Goal: Task Accomplishment & Management: Manage account settings

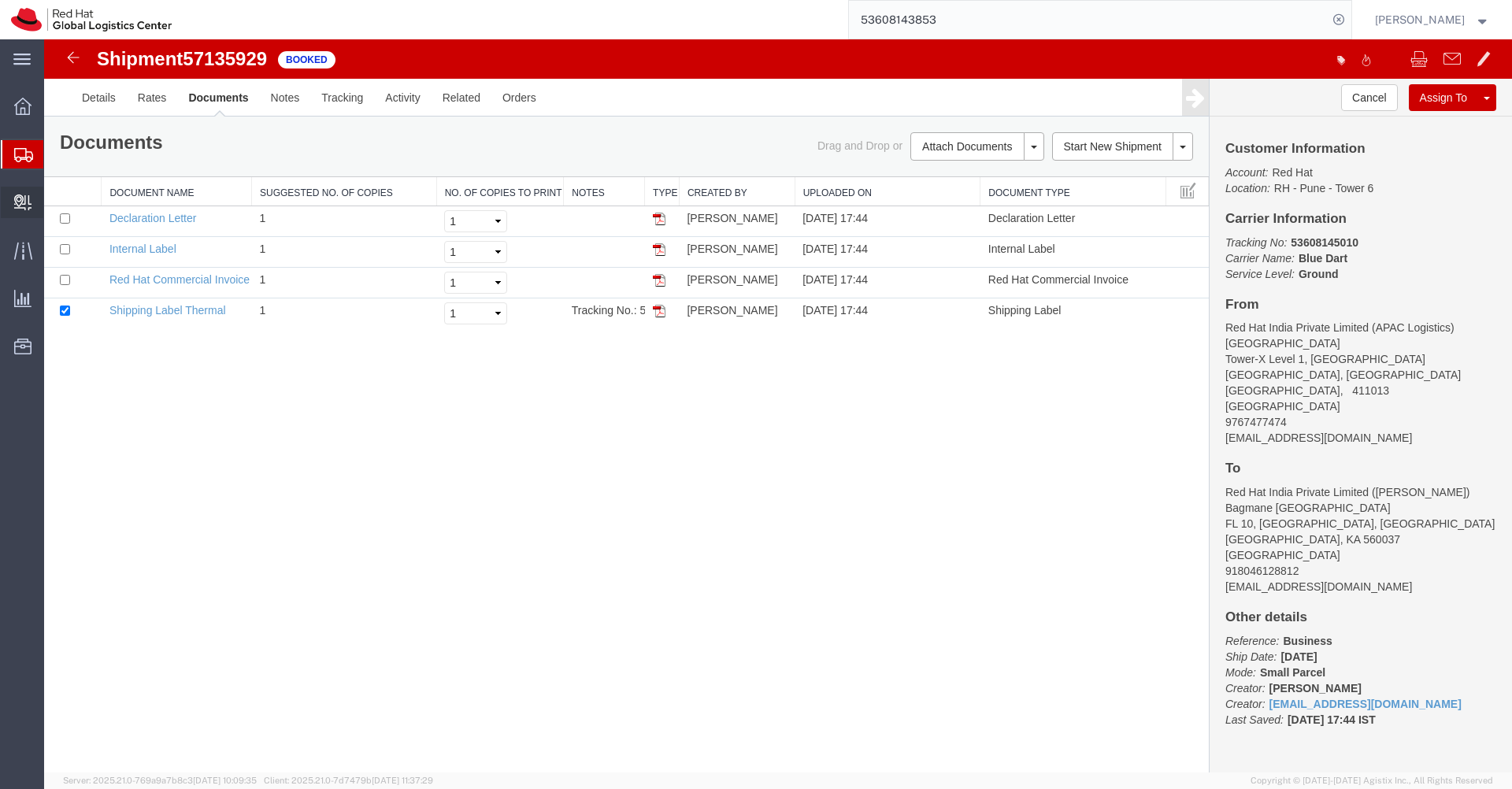
click at [0, 0] on span "Create Delivery" at bounding box center [0, 0] width 0 height 0
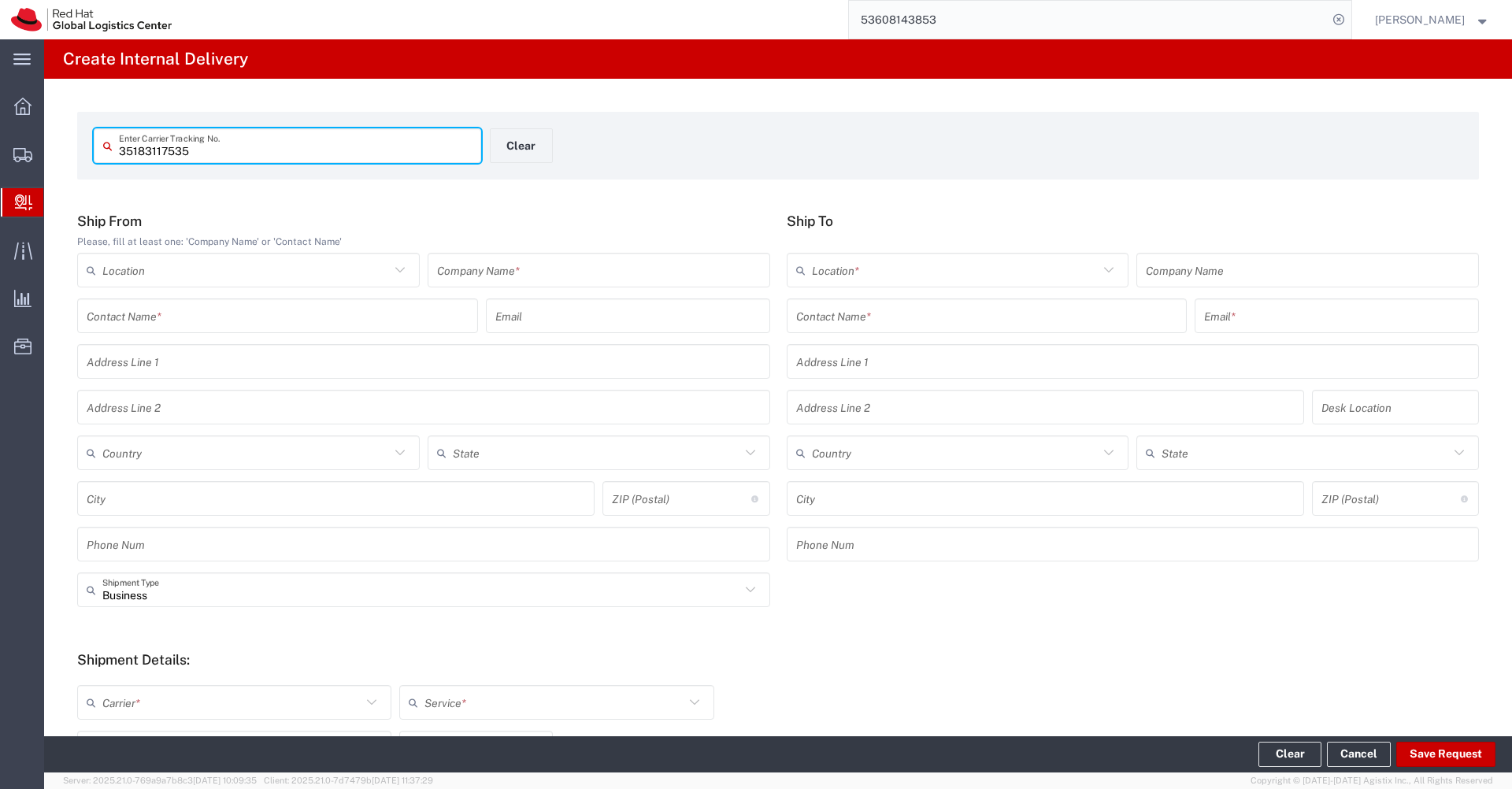
type input "35183117535"
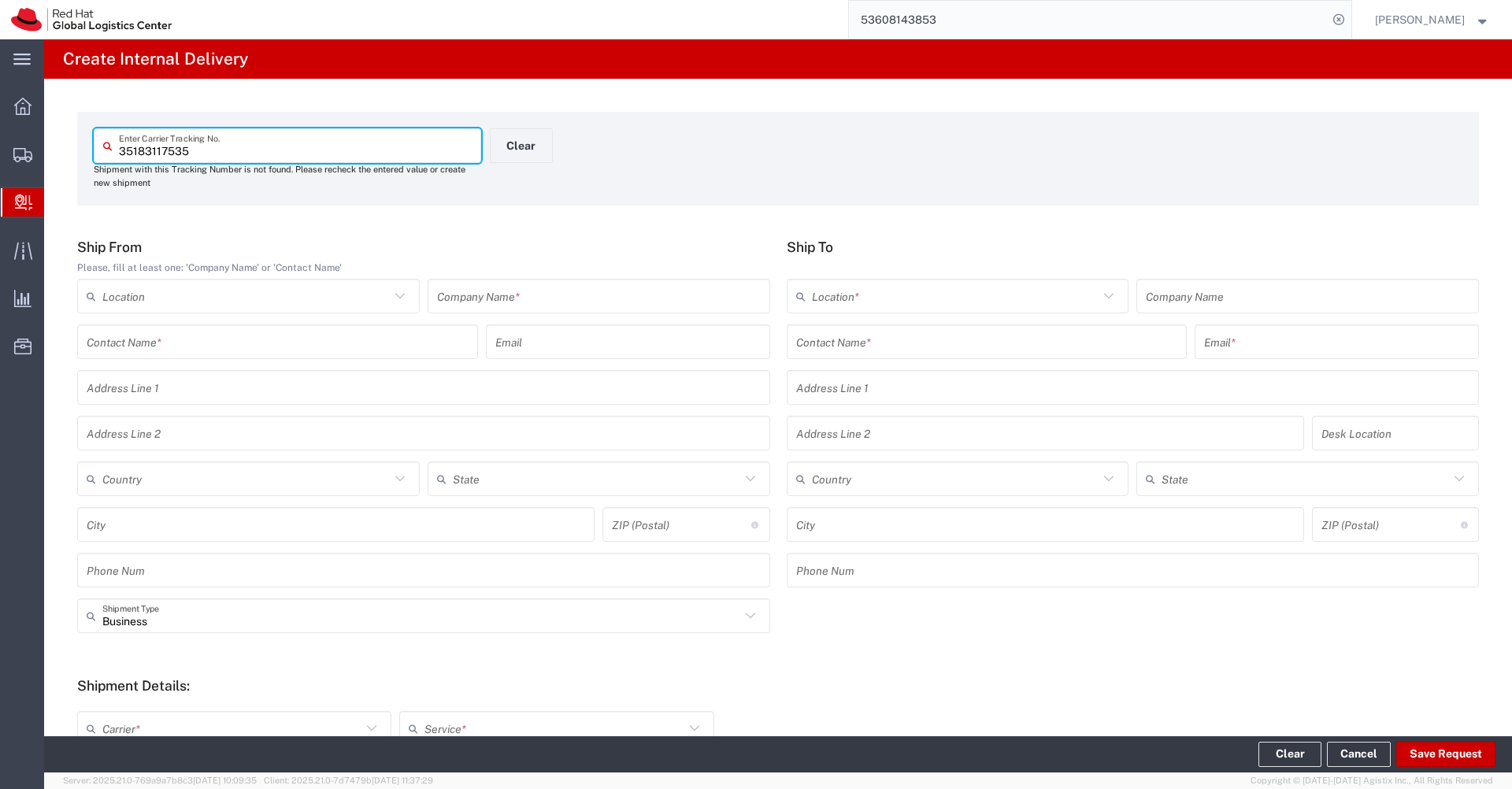
click at [486, 302] on input "text" at bounding box center [599, 296] width 323 height 27
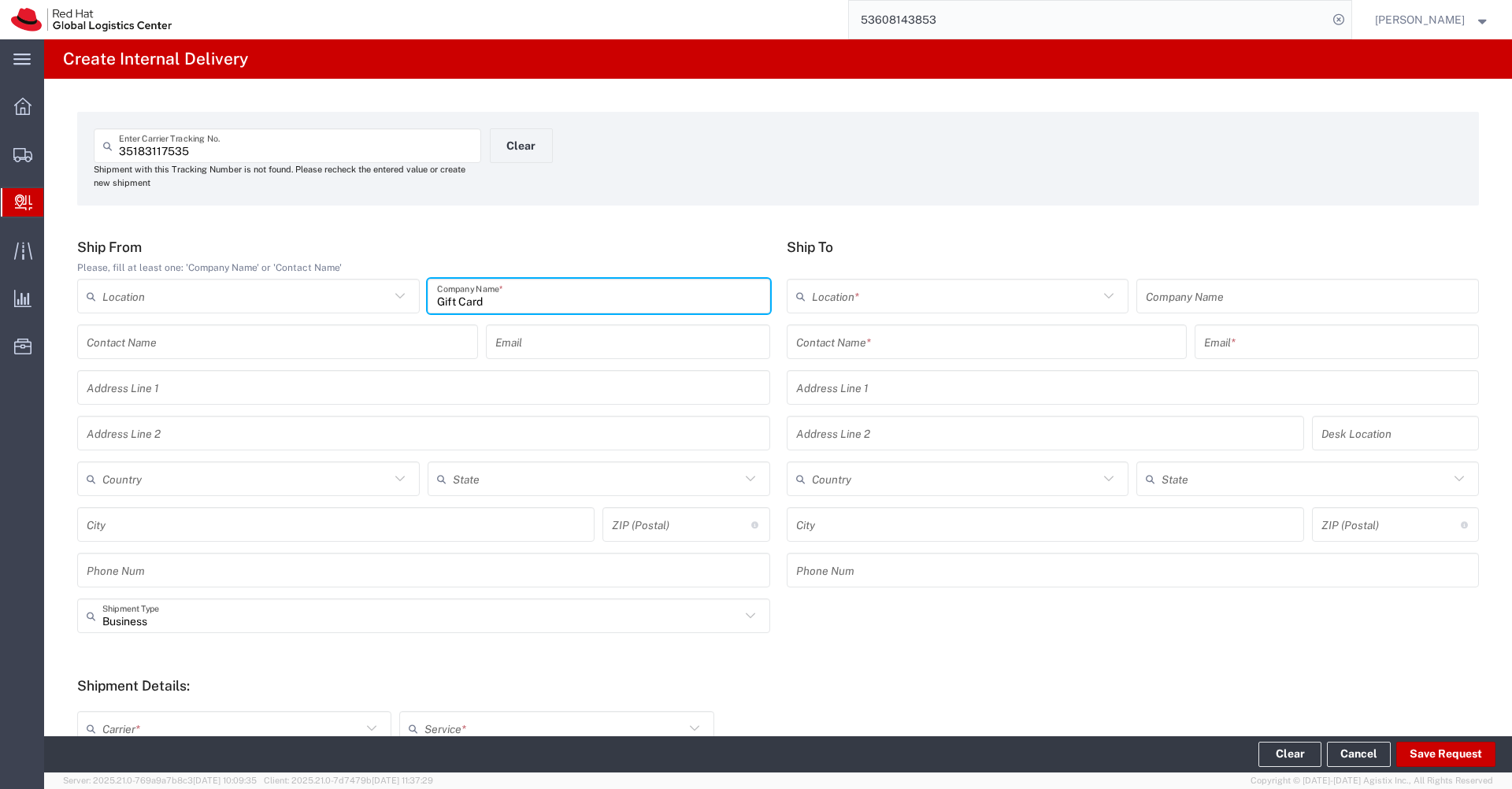
type input "Gift Card"
click at [857, 340] on input "text" at bounding box center [987, 342] width 382 height 27
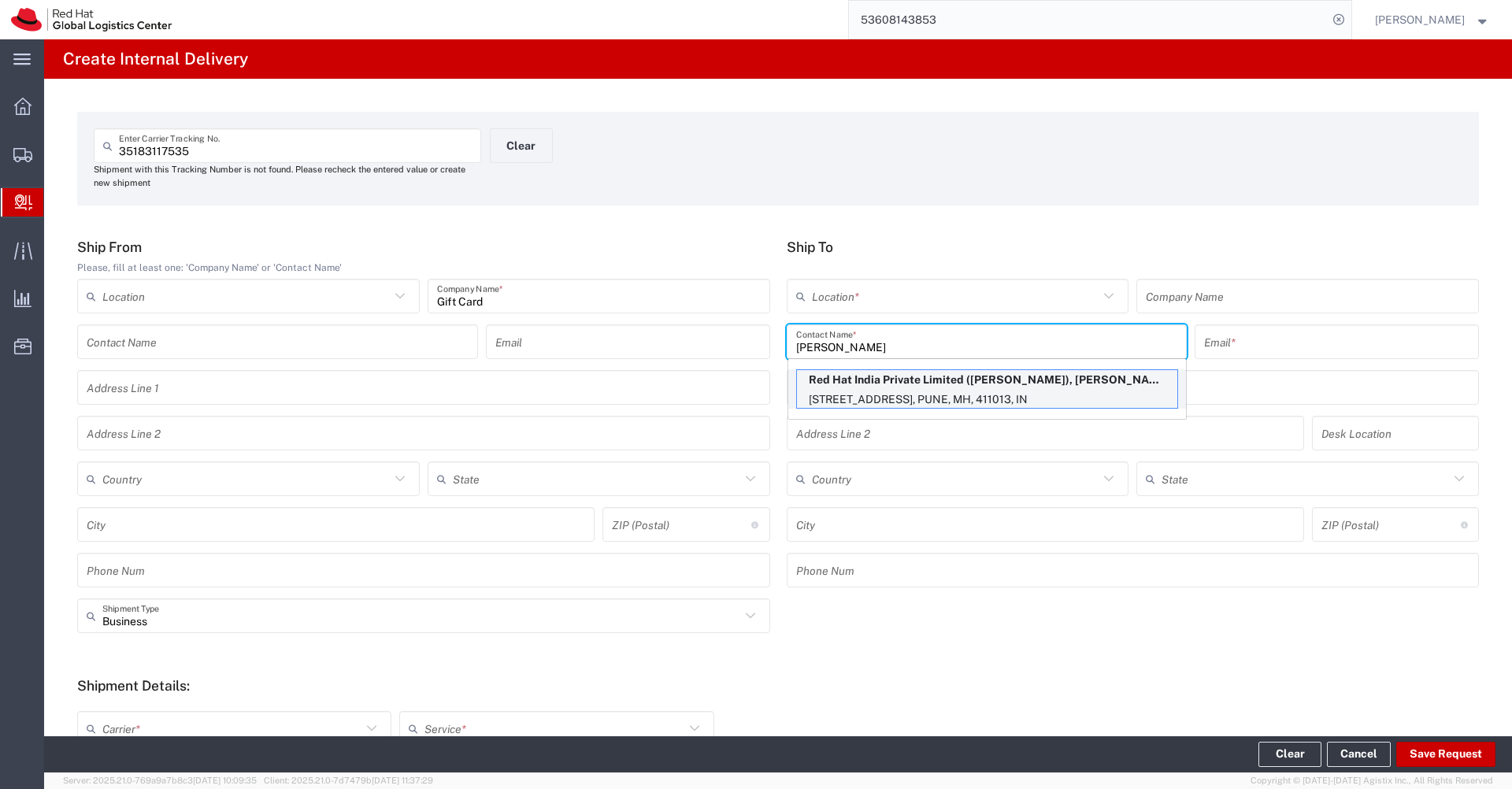
type input "[PERSON_NAME]"
click at [934, 391] on p "[STREET_ADDRESS], PUNE, MH, 411013, IN" at bounding box center [987, 400] width 381 height 20
type input "RH - Pune - Tower 6"
type input "Red Hat India Private Limited"
type input "[EMAIL_ADDRESS][DOMAIN_NAME]"
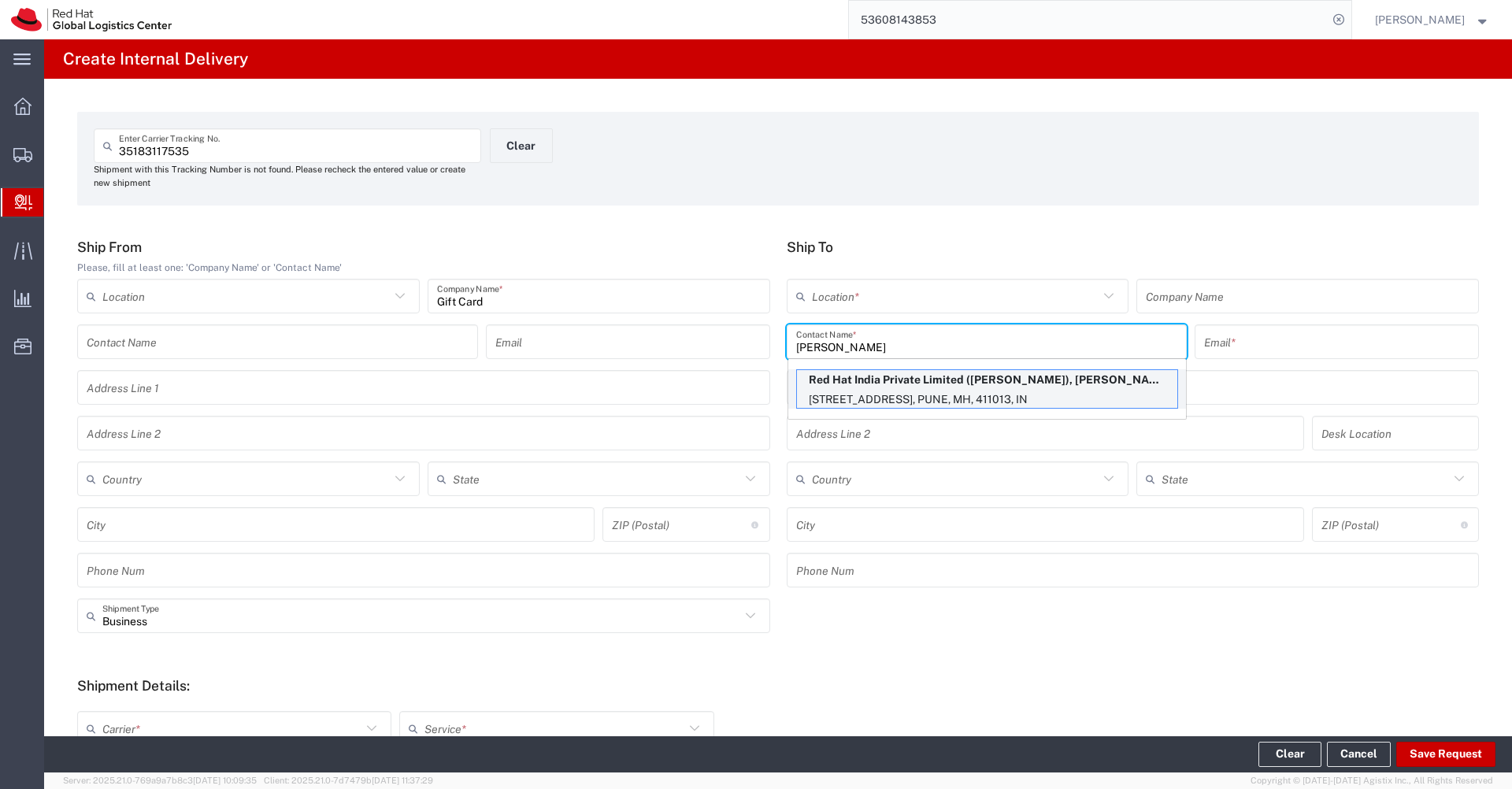
type input "[STREET_ADDRESS]"
type input "[GEOGRAPHIC_DATA], [GEOGRAPHIC_DATA]"
type input "3S331"
type input "[GEOGRAPHIC_DATA]"
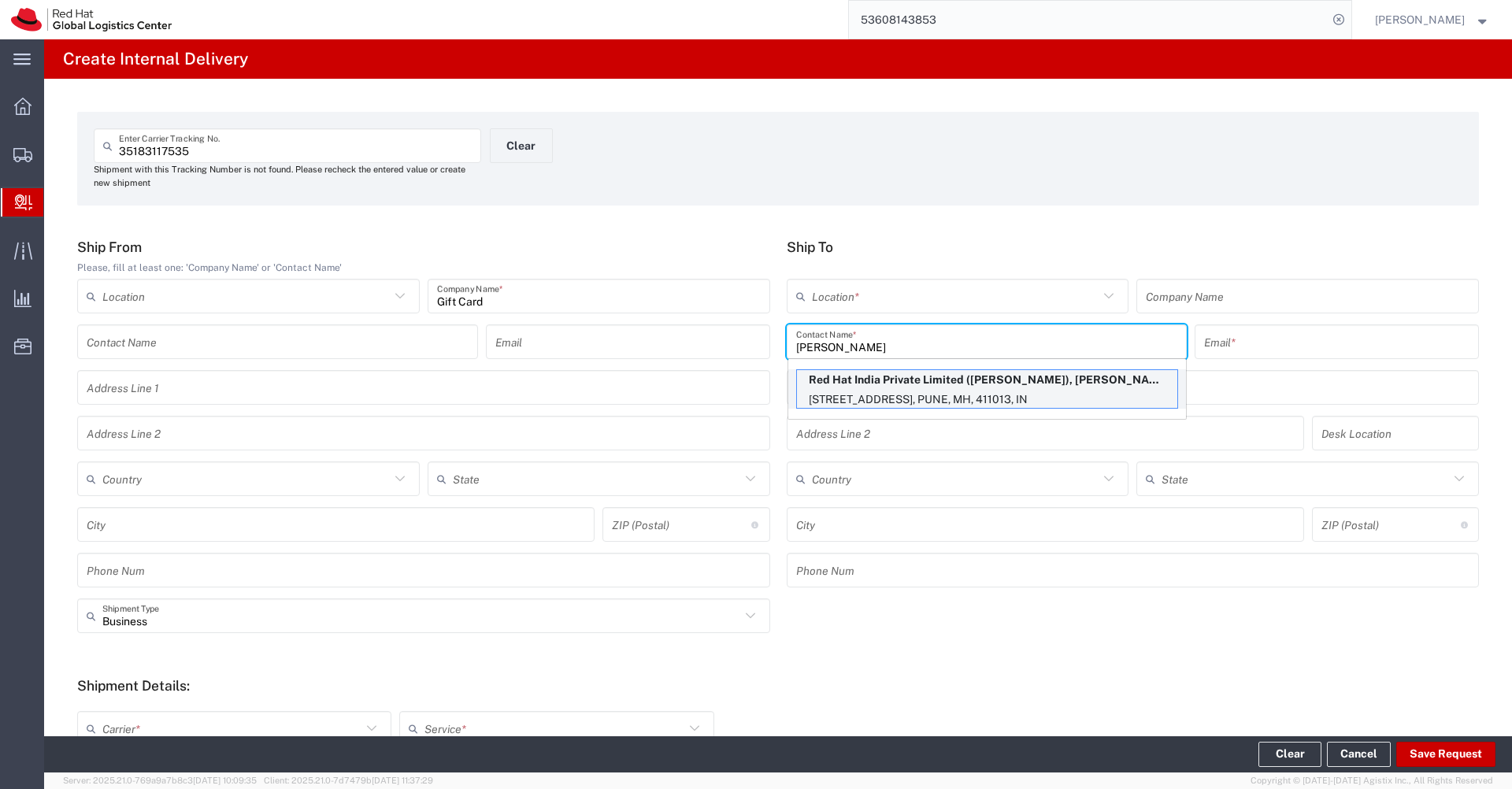
type input "411013"
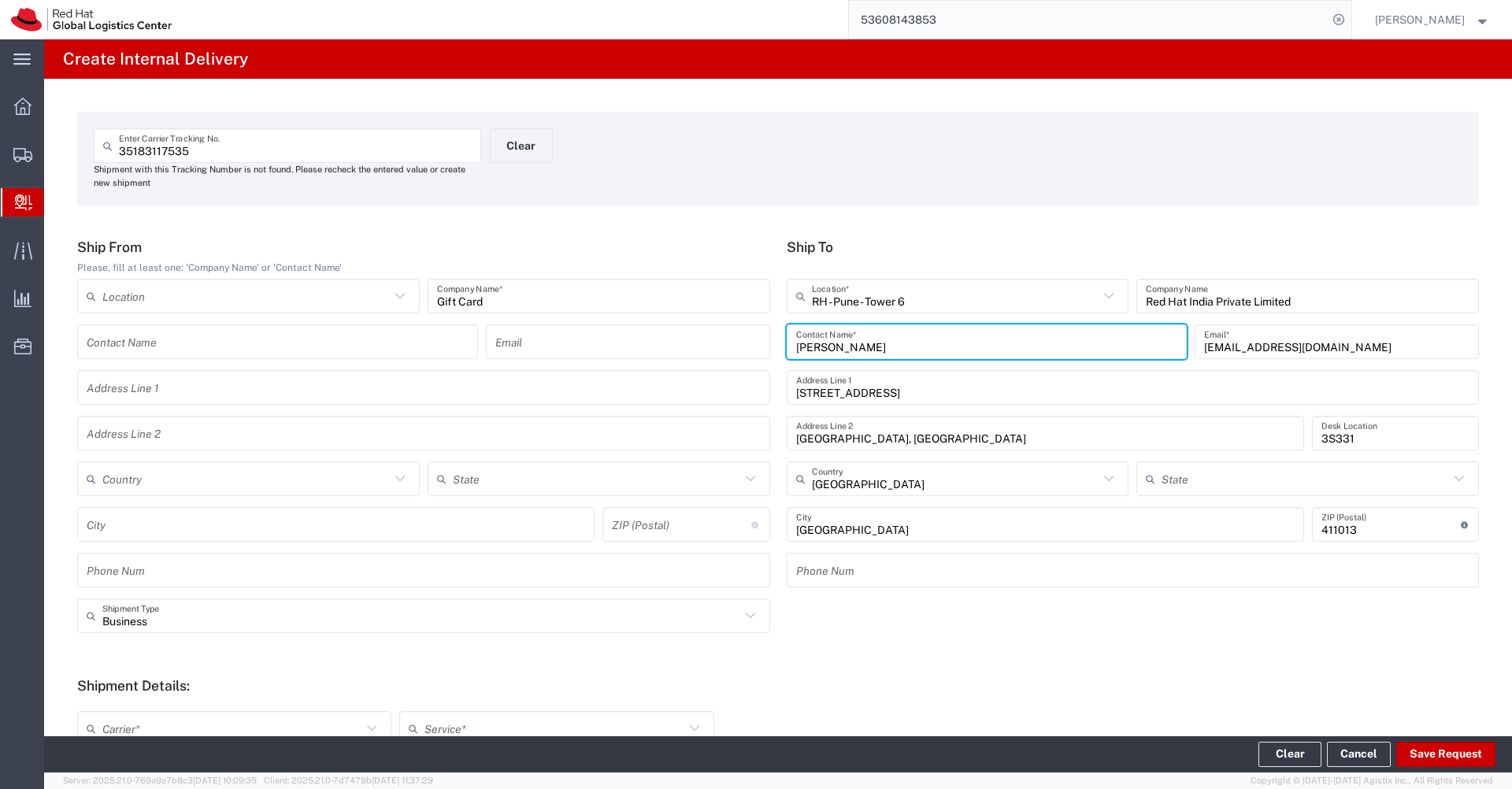
type input "Mahārāshtra"
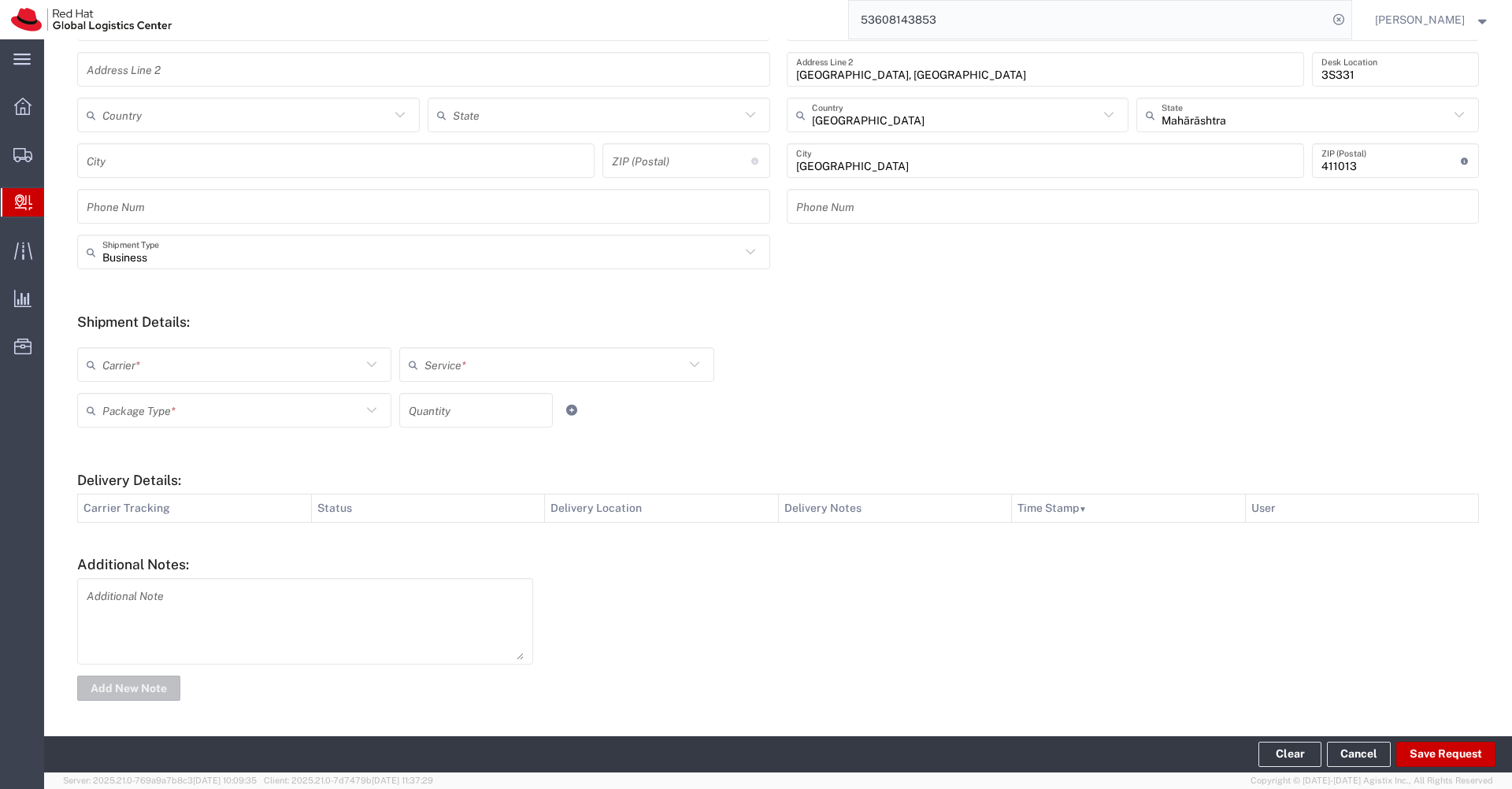
click at [326, 365] on input "text" at bounding box center [232, 365] width 259 height 27
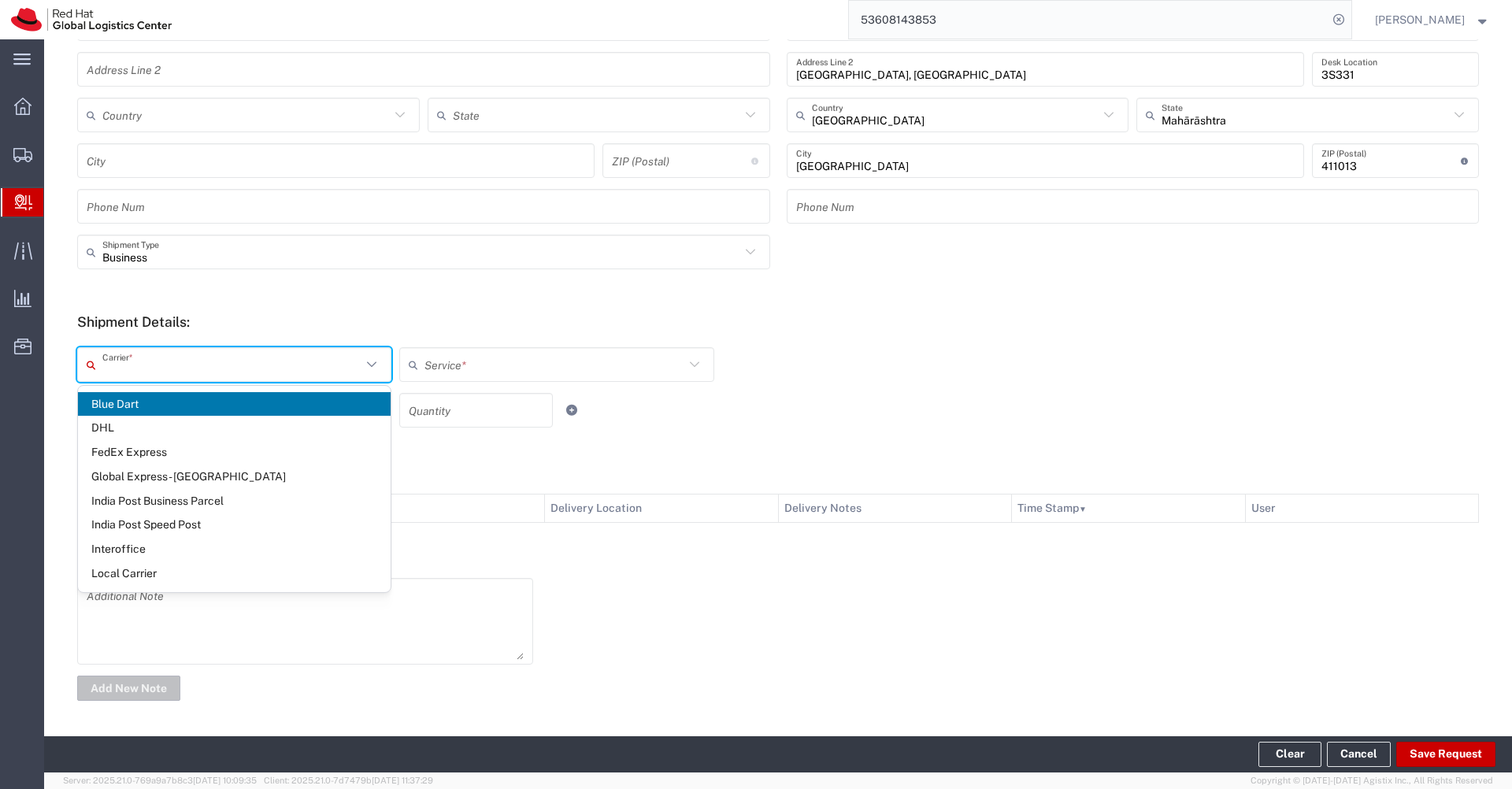
click at [246, 399] on span "Blue Dart" at bounding box center [234, 404] width 312 height 25
type input "Blue Dart"
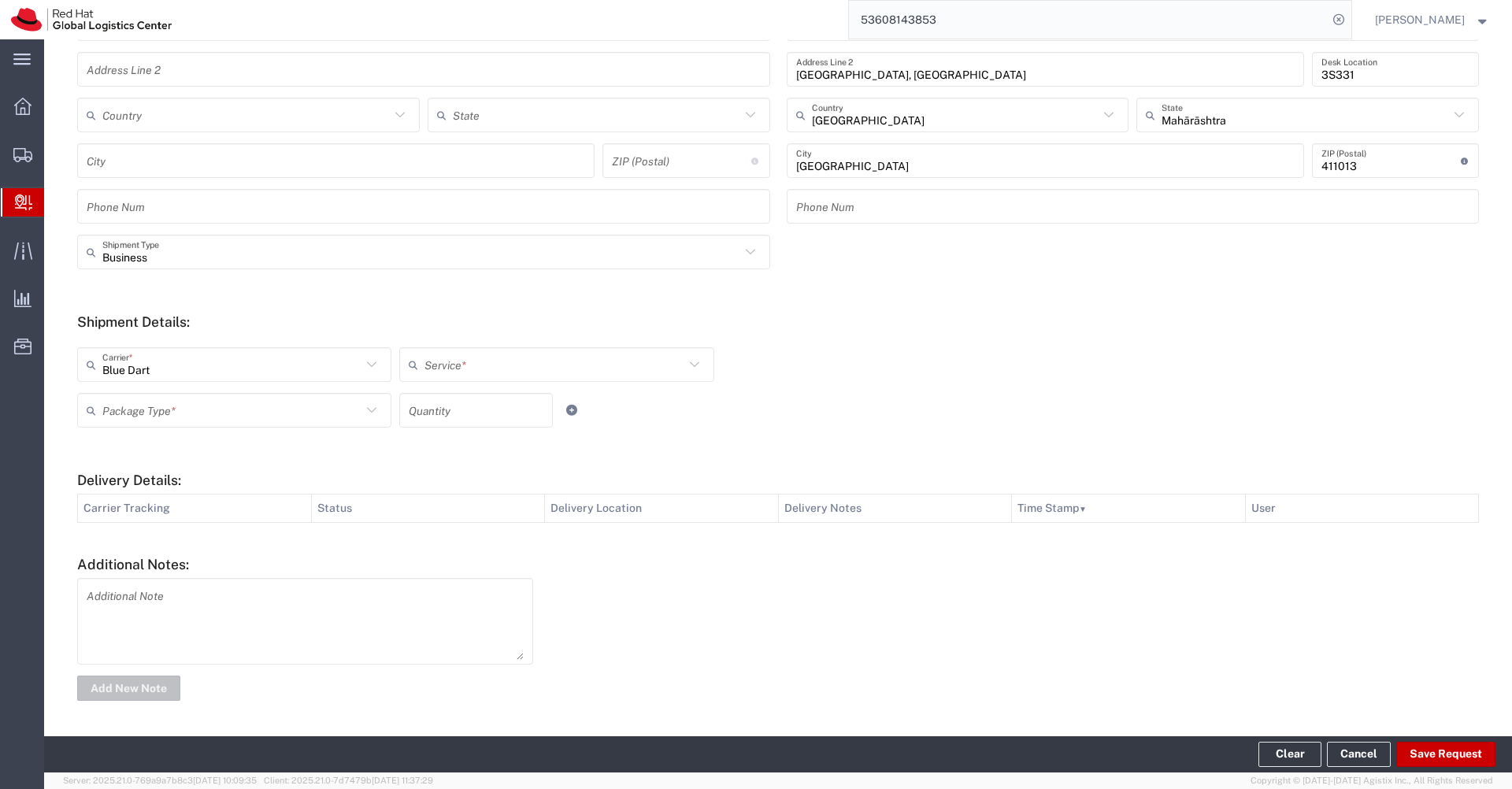
click at [518, 376] on input "text" at bounding box center [554, 365] width 259 height 27
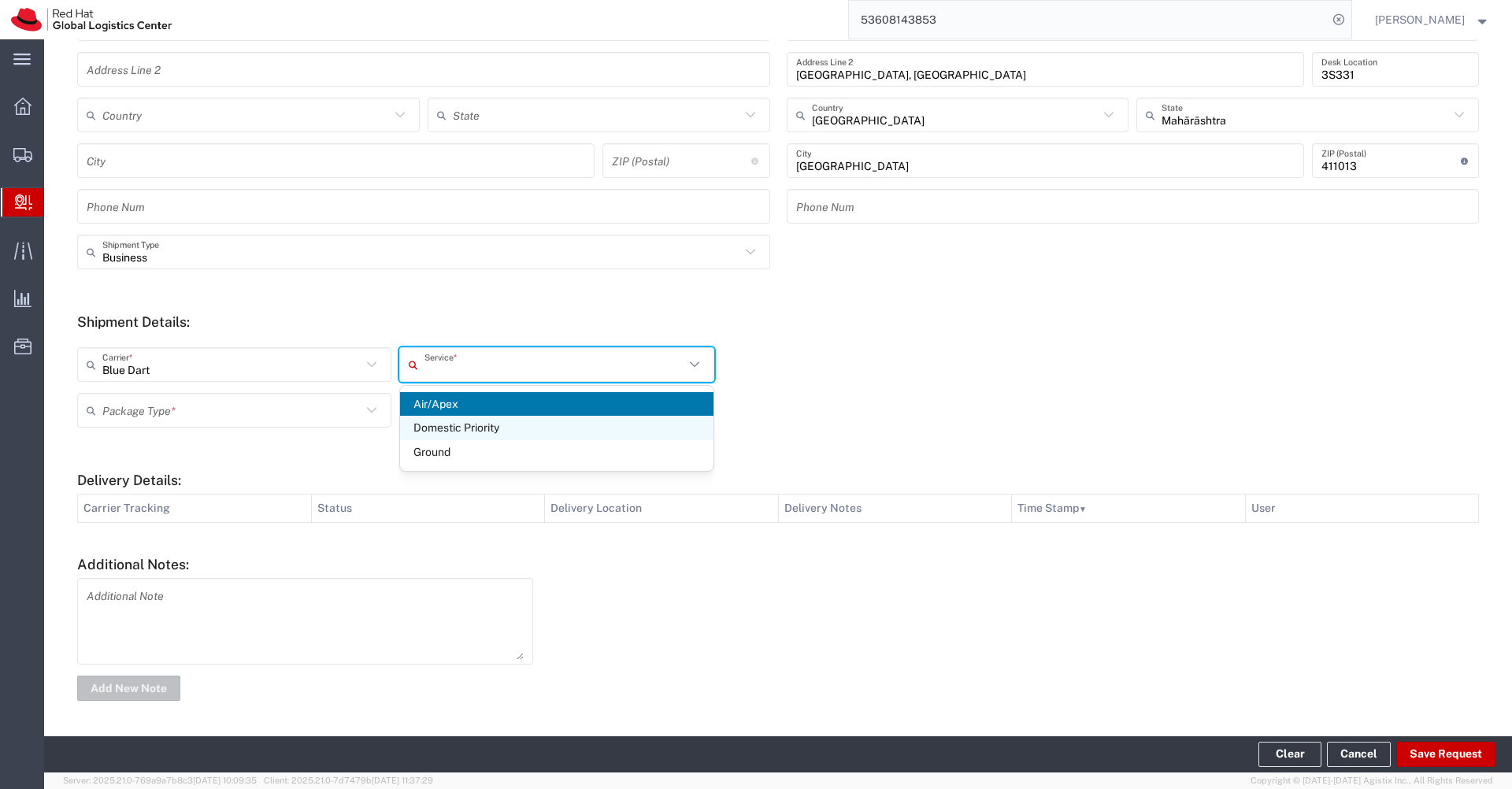
click at [478, 421] on span "Domestic Priority" at bounding box center [556, 428] width 312 height 25
type input "Domestic Priority"
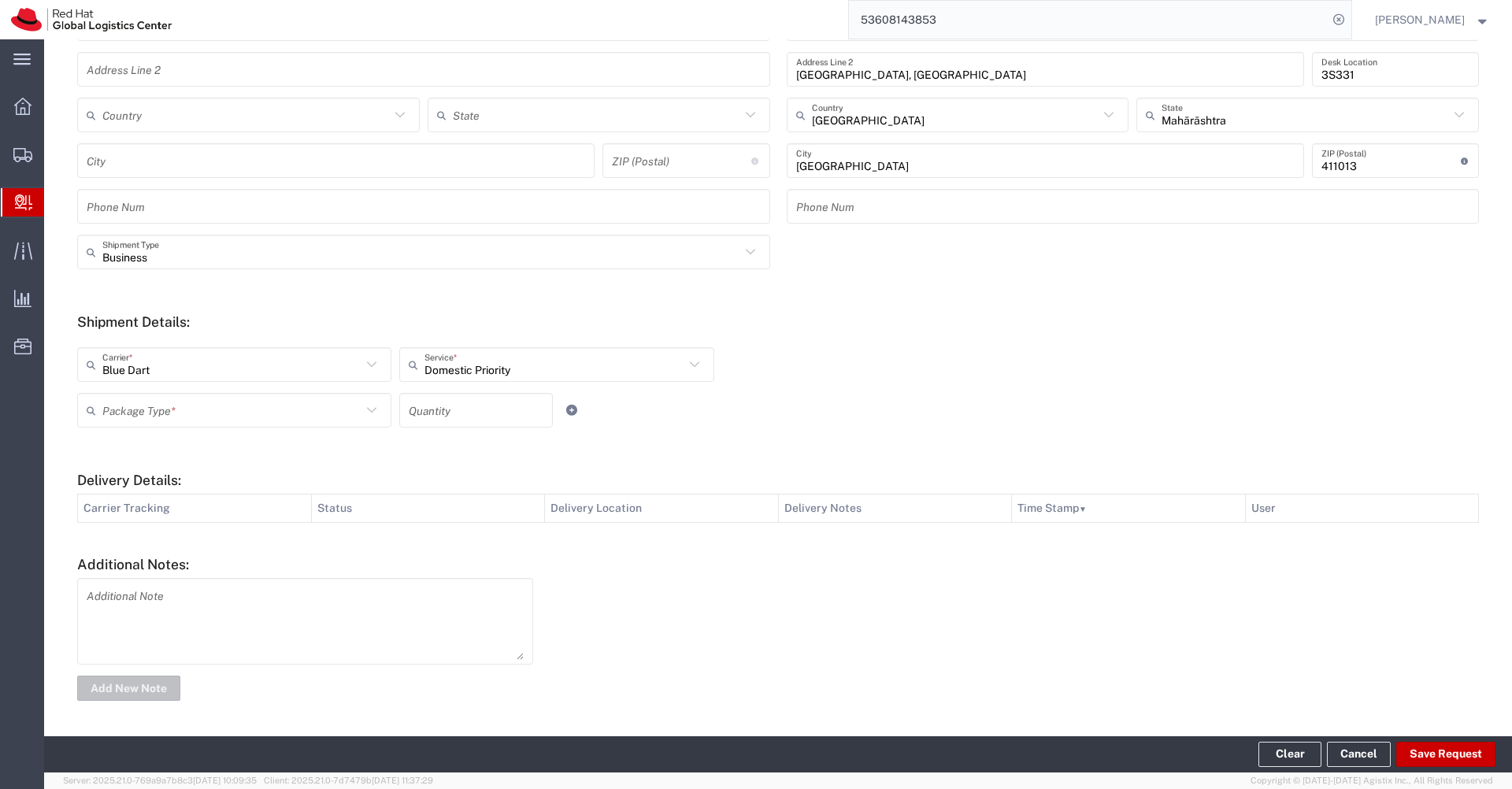
click at [293, 407] on input "text" at bounding box center [232, 411] width 259 height 27
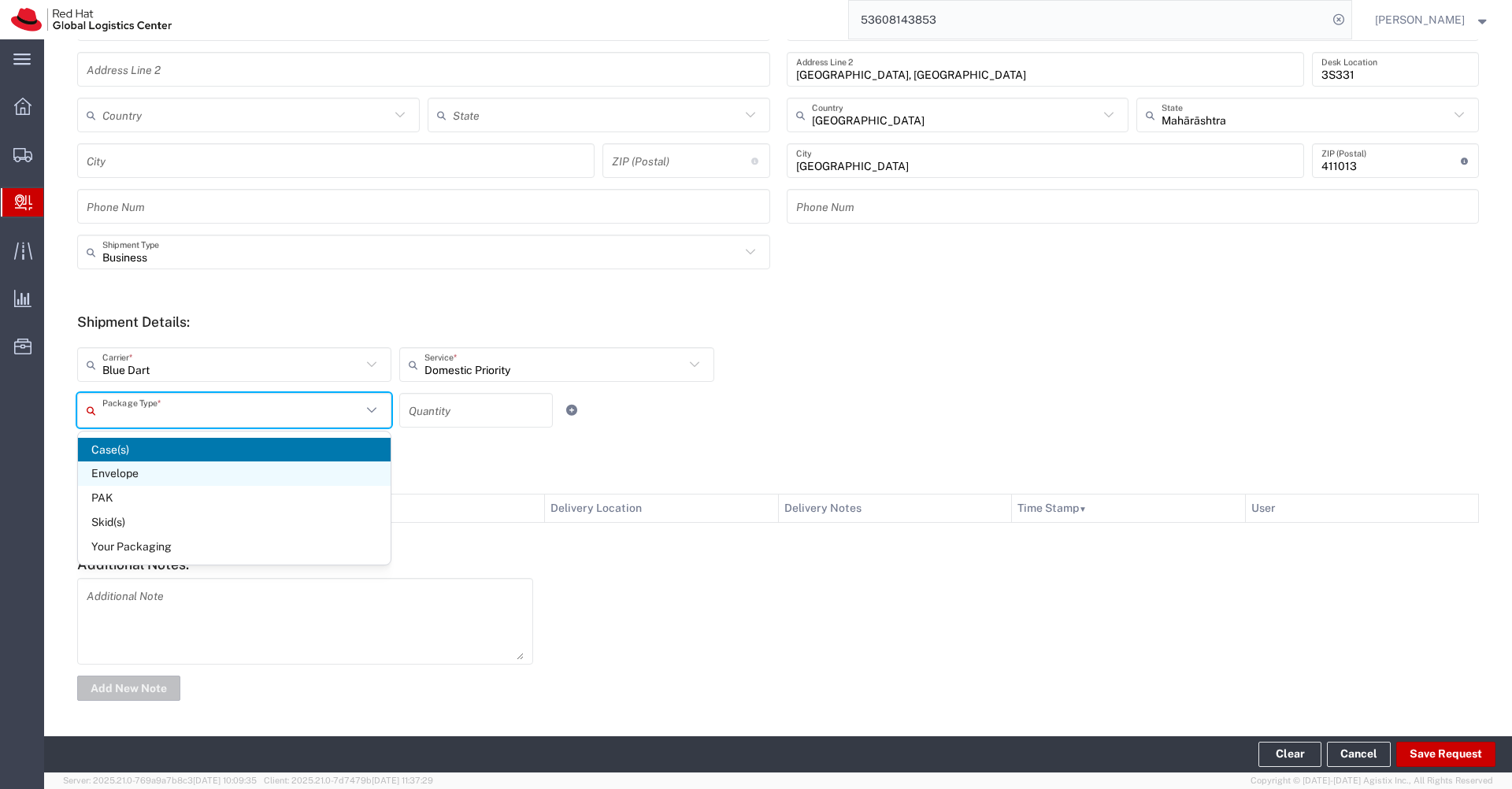
click at [198, 472] on span "Envelope" at bounding box center [234, 473] width 312 height 25
type input "Envelope"
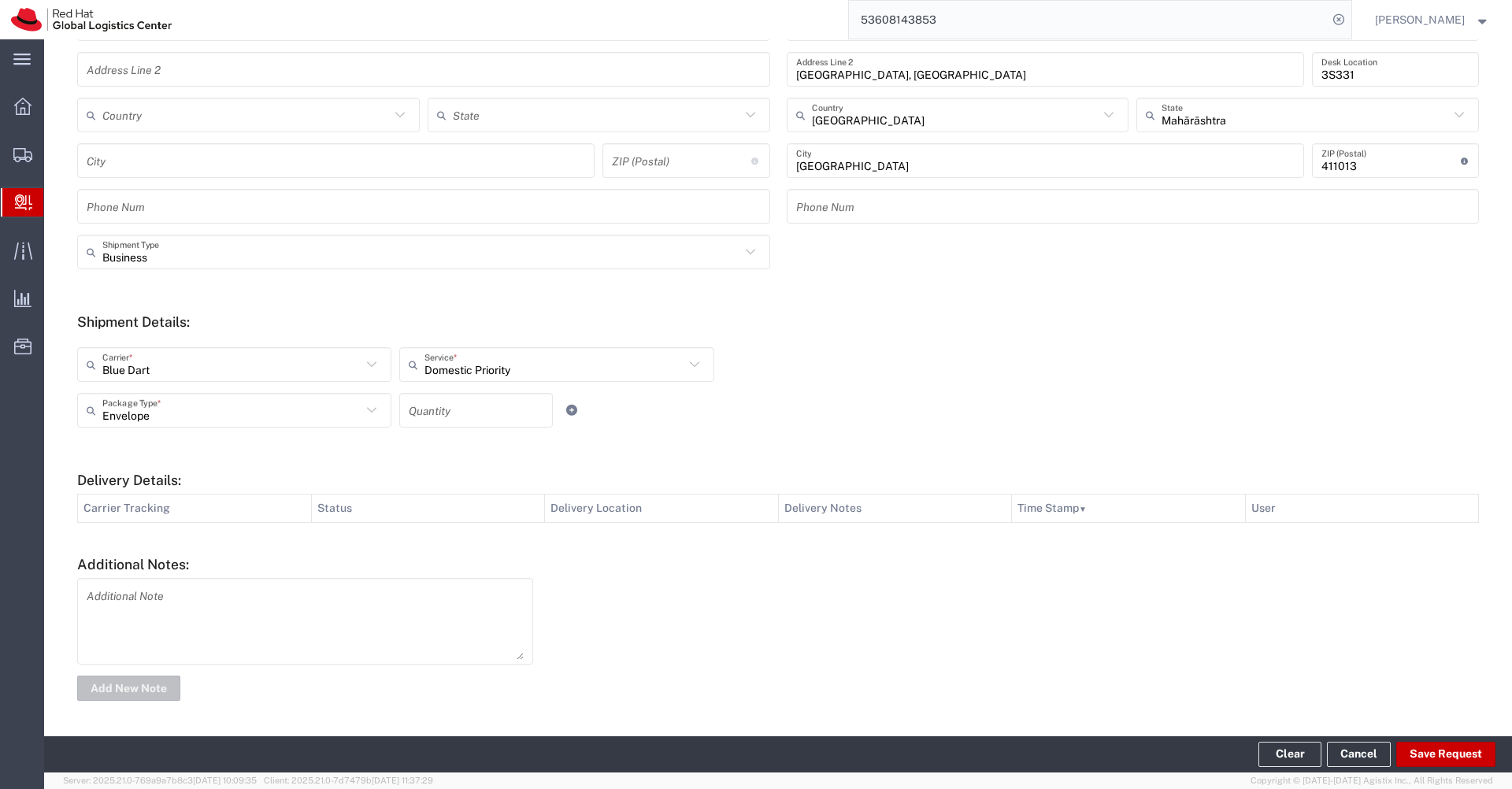
click at [440, 421] on input "number" at bounding box center [476, 411] width 134 height 27
type input "1"
click at [1443, 757] on button "Save Request" at bounding box center [1446, 754] width 99 height 25
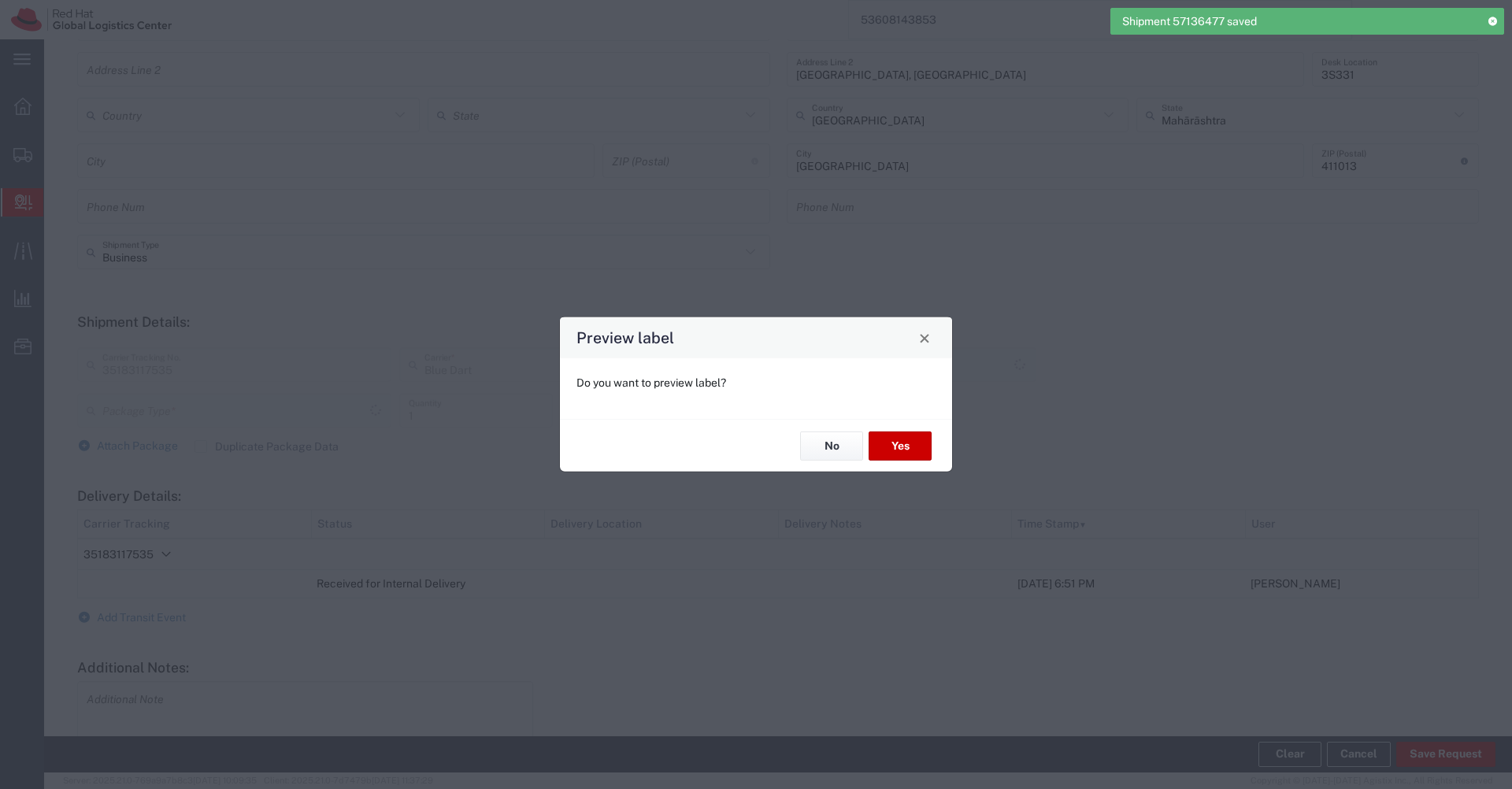
type input "Envelope"
type input "Domestic Priority"
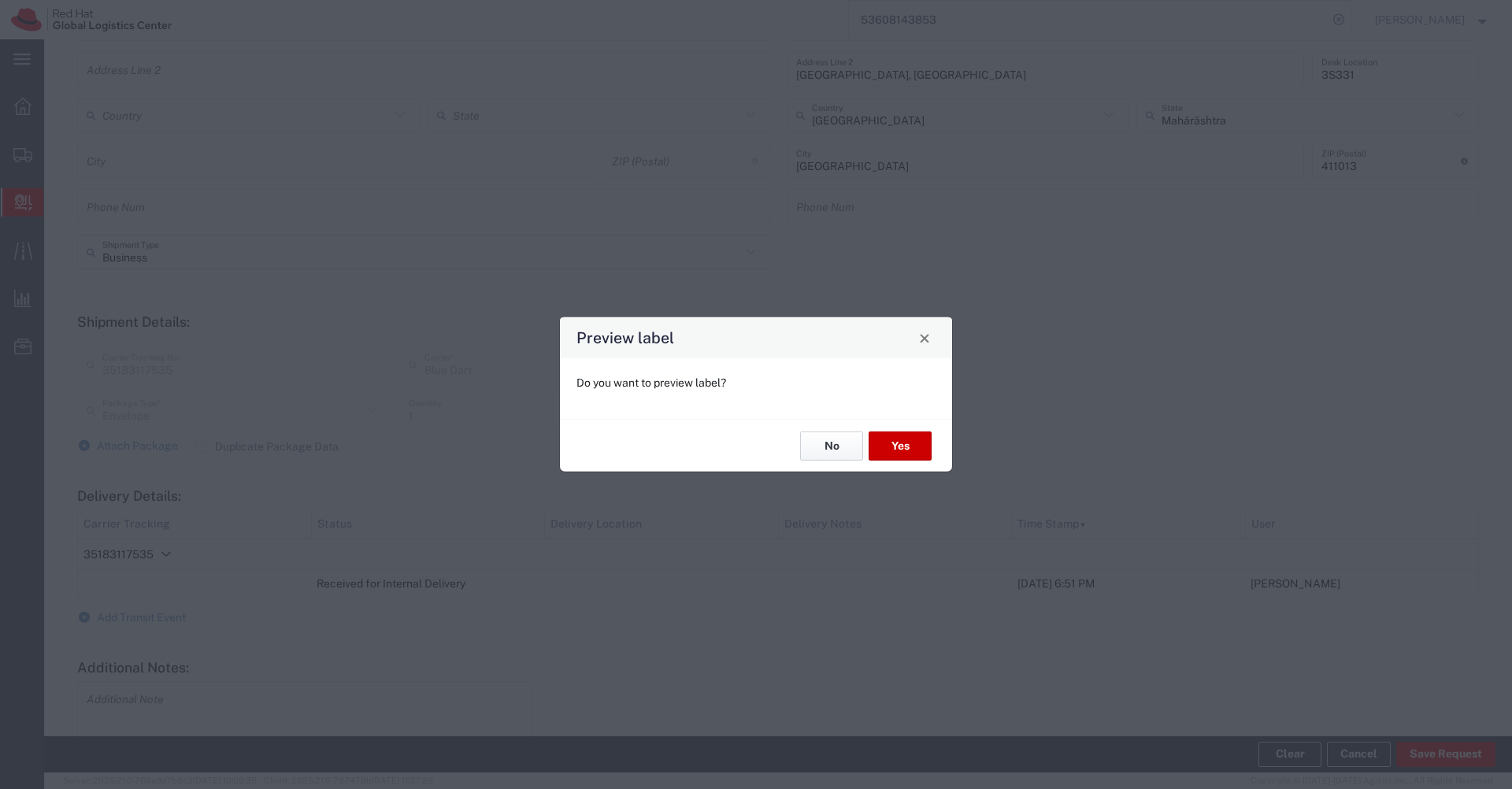
click at [834, 456] on button "No" at bounding box center [832, 446] width 63 height 29
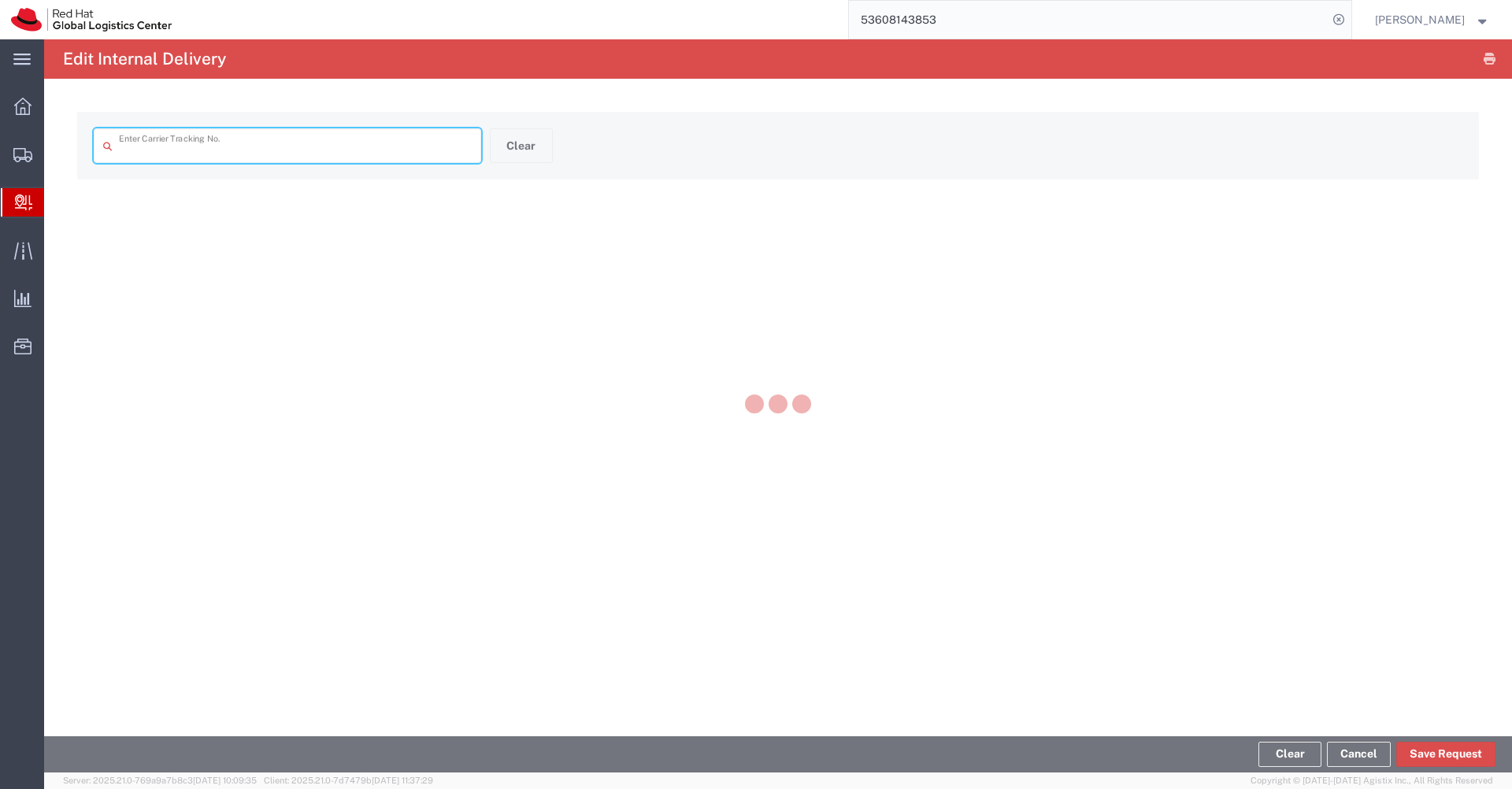
type input "35183117535"
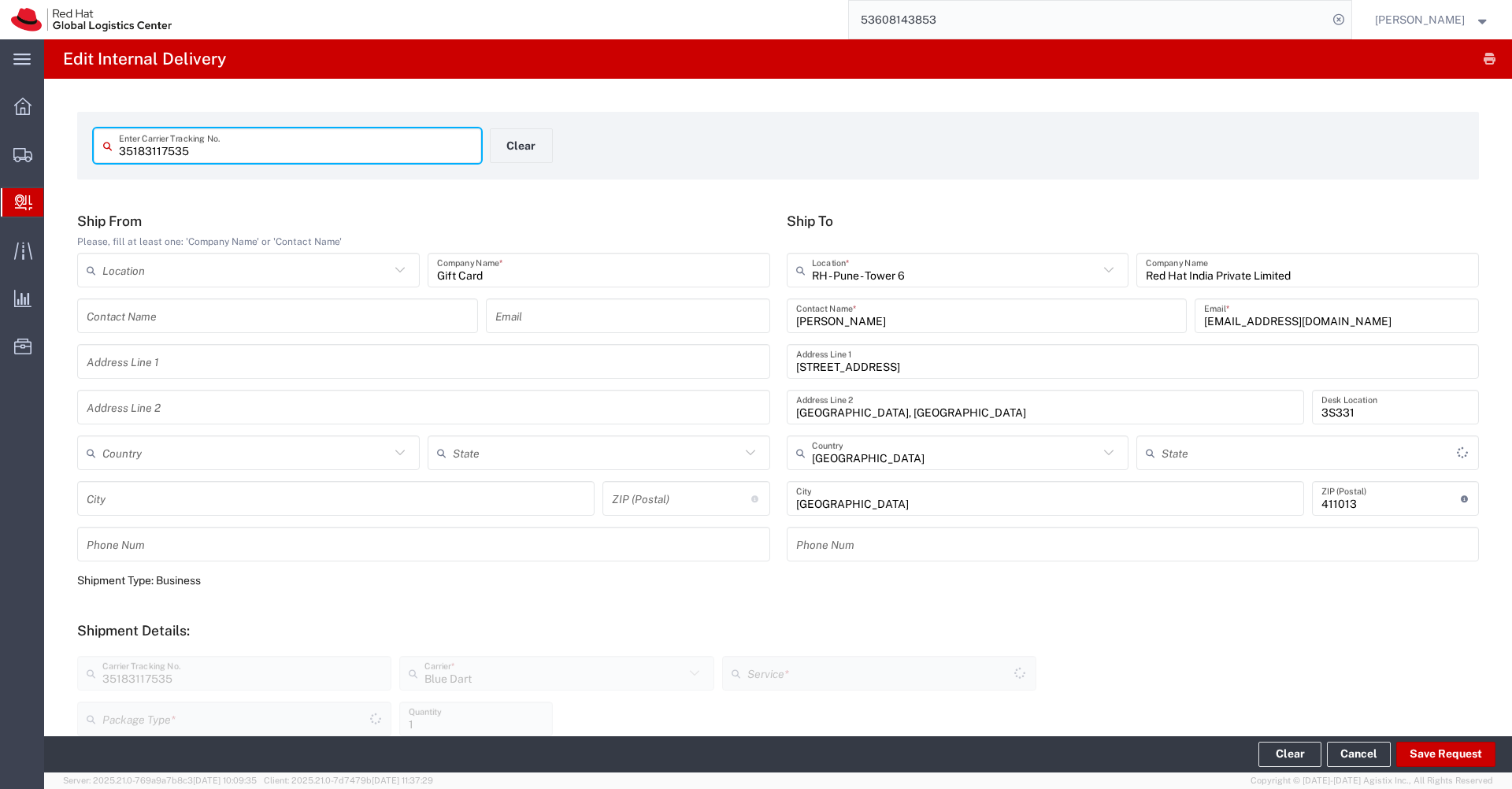
type input "Mahārāshtra"
type input "Envelope"
type input "Domestic Priority"
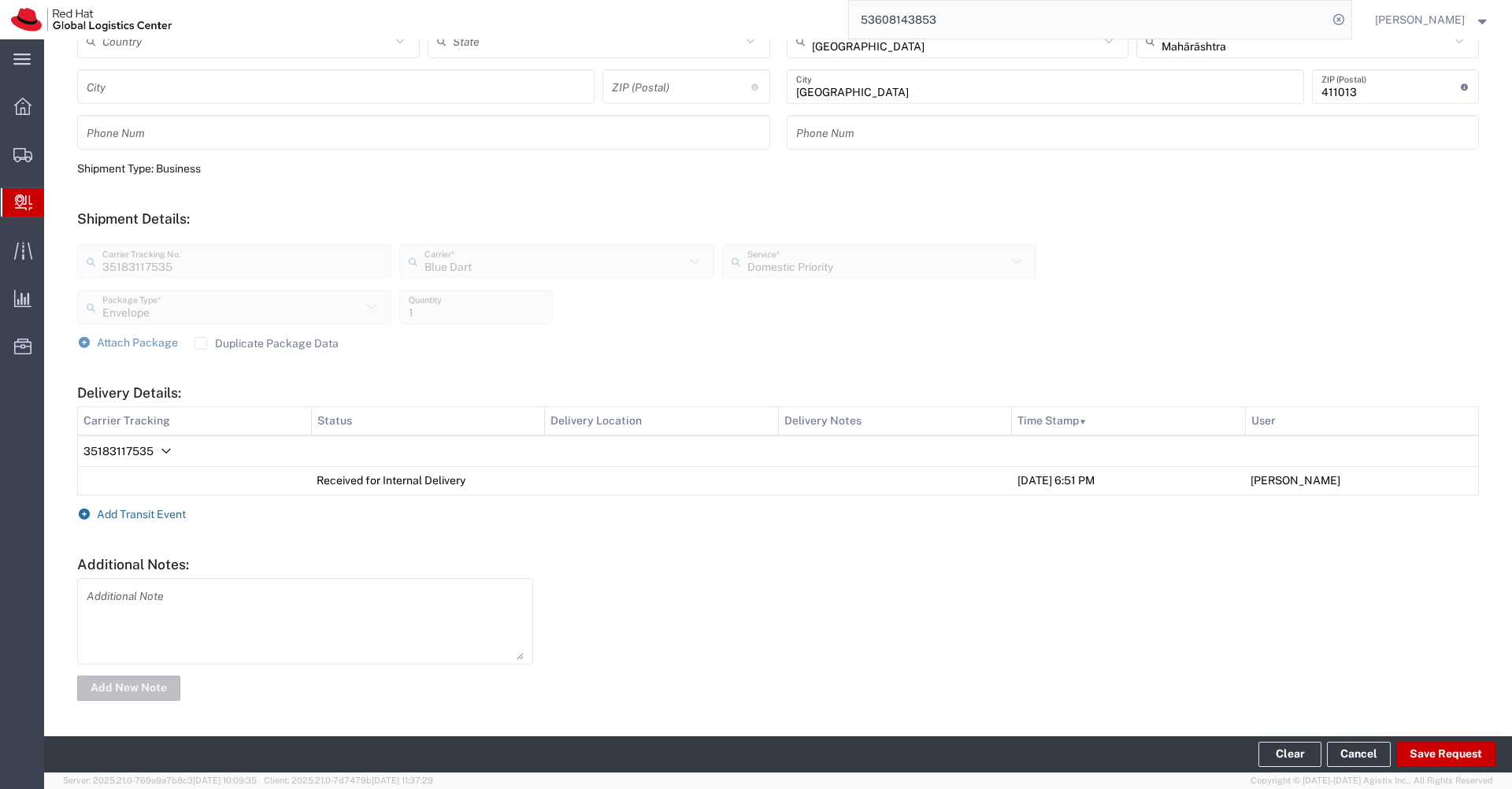
click at [169, 511] on span "Add Transit Event" at bounding box center [141, 514] width 89 height 13
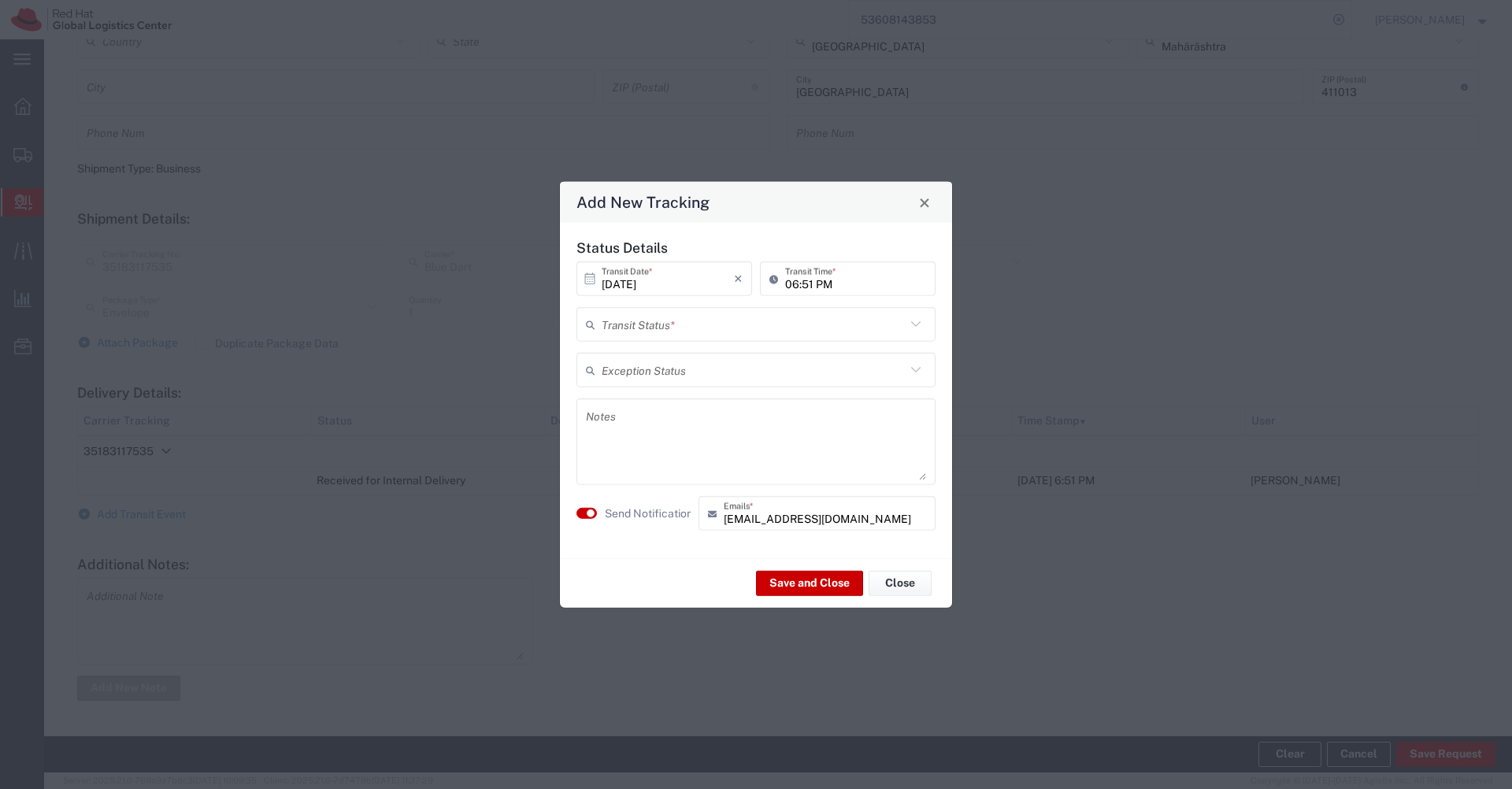
click at [753, 318] on input "text" at bounding box center [753, 324] width 304 height 27
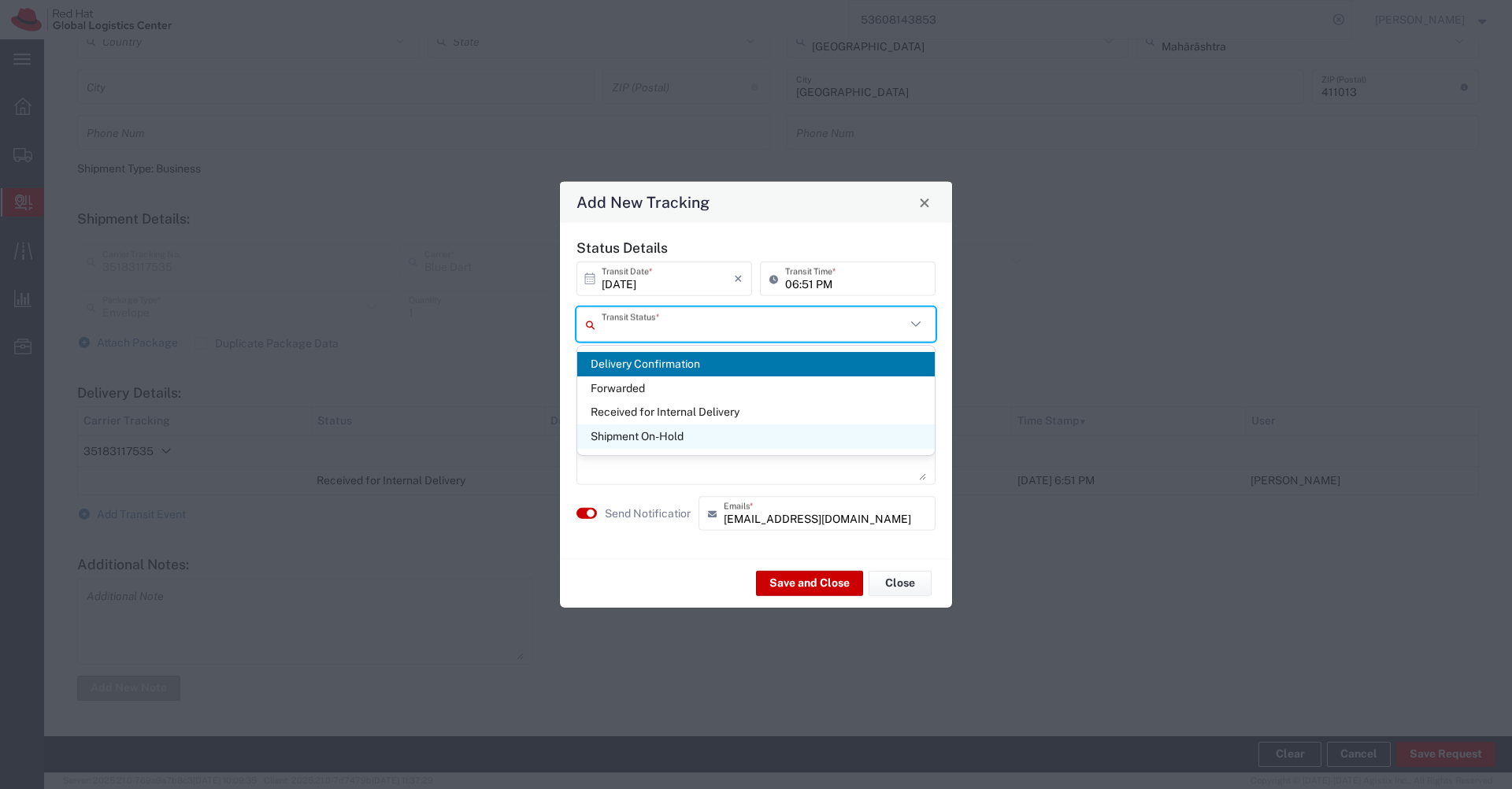
click at [638, 434] on span "Shipment On-Hold" at bounding box center [756, 436] width 358 height 25
type input "Shipment On-Hold"
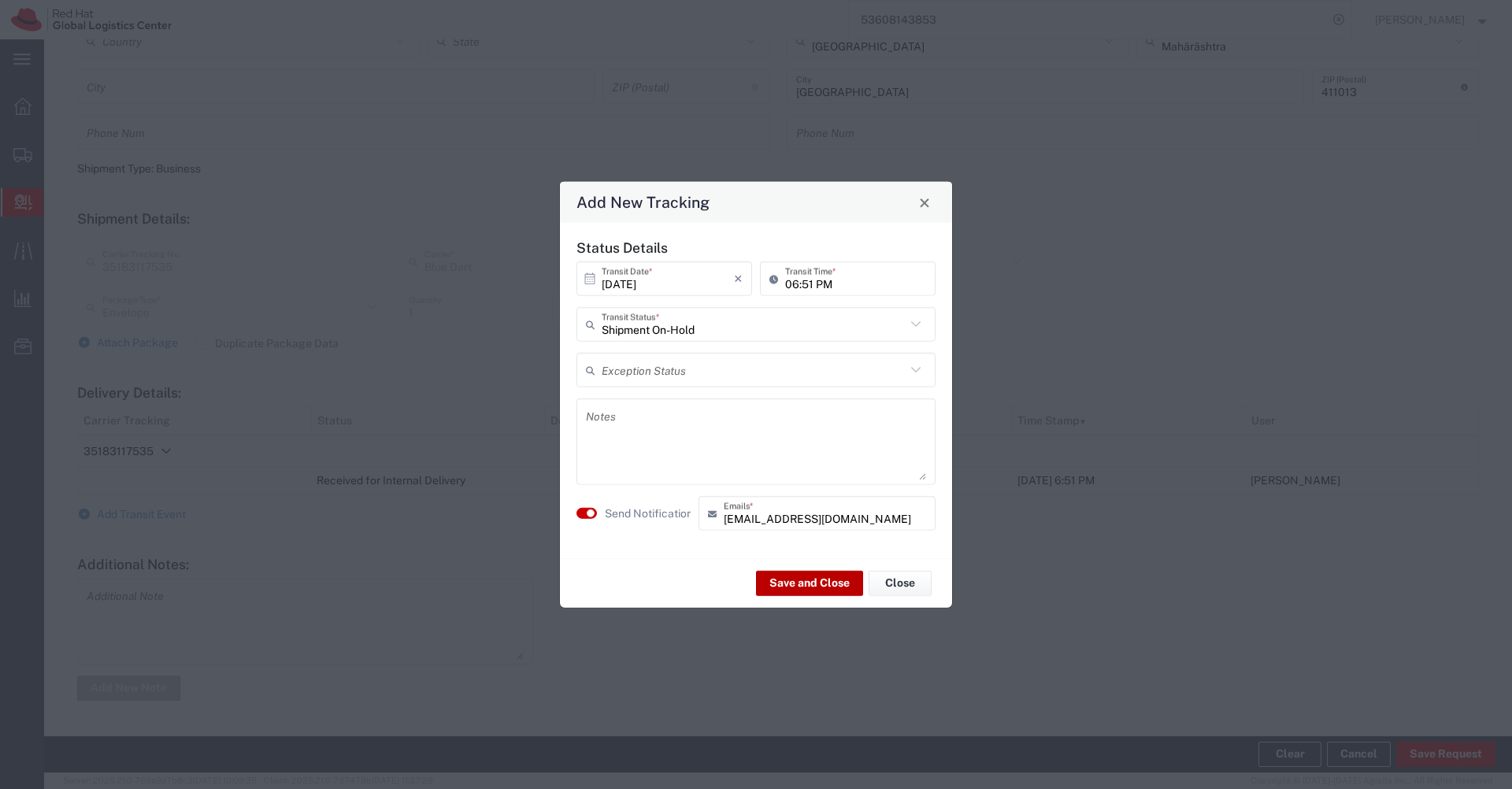
click at [803, 590] on button "Save and Close" at bounding box center [809, 582] width 107 height 25
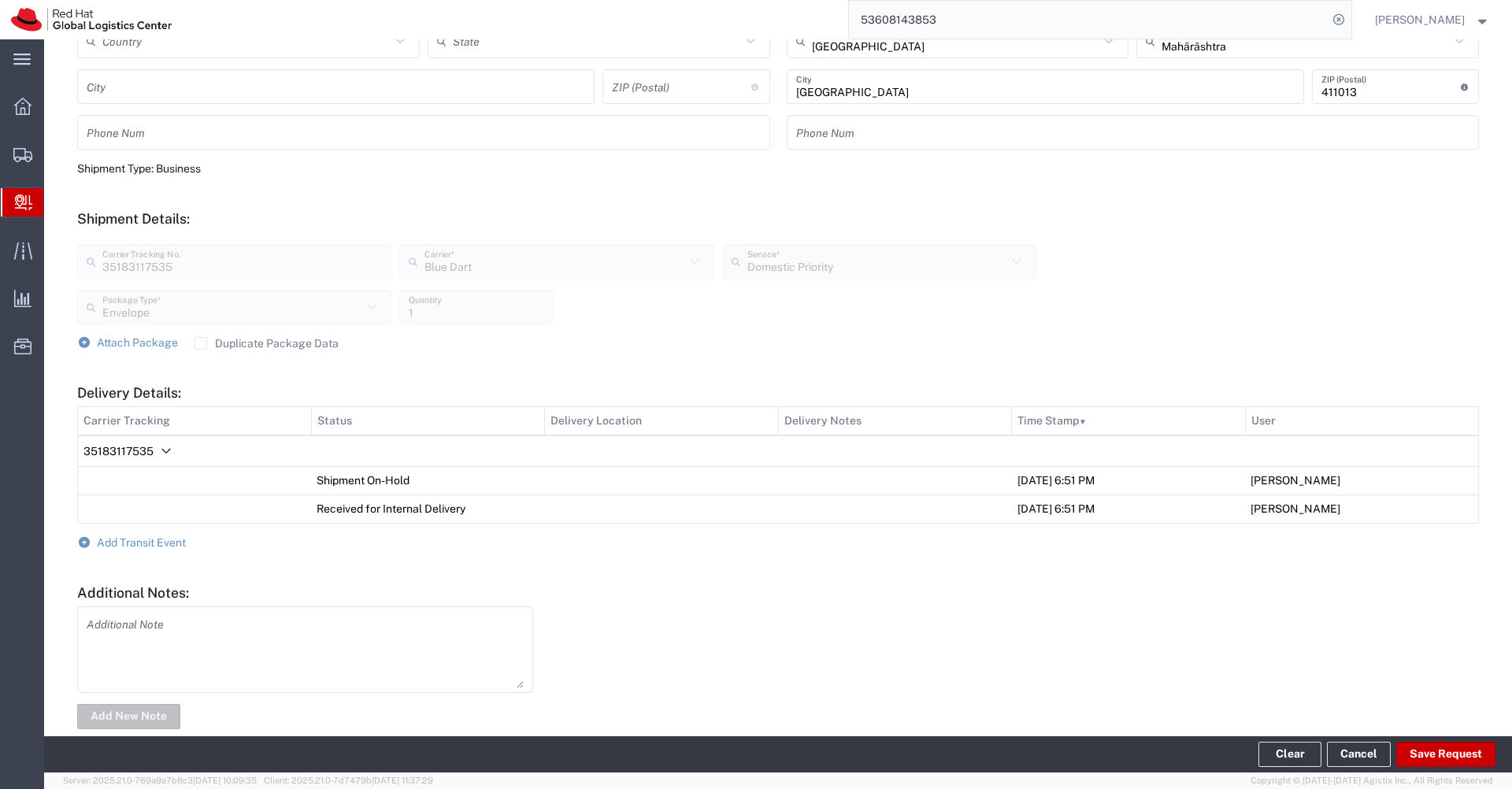
click at [163, 549] on form "Ship From Please, fill at least one: 'Company Name' or 'Contact Name' Location …" at bounding box center [778, 266] width 1402 height 931
click at [172, 546] on span "Add Transit Event" at bounding box center [141, 543] width 89 height 13
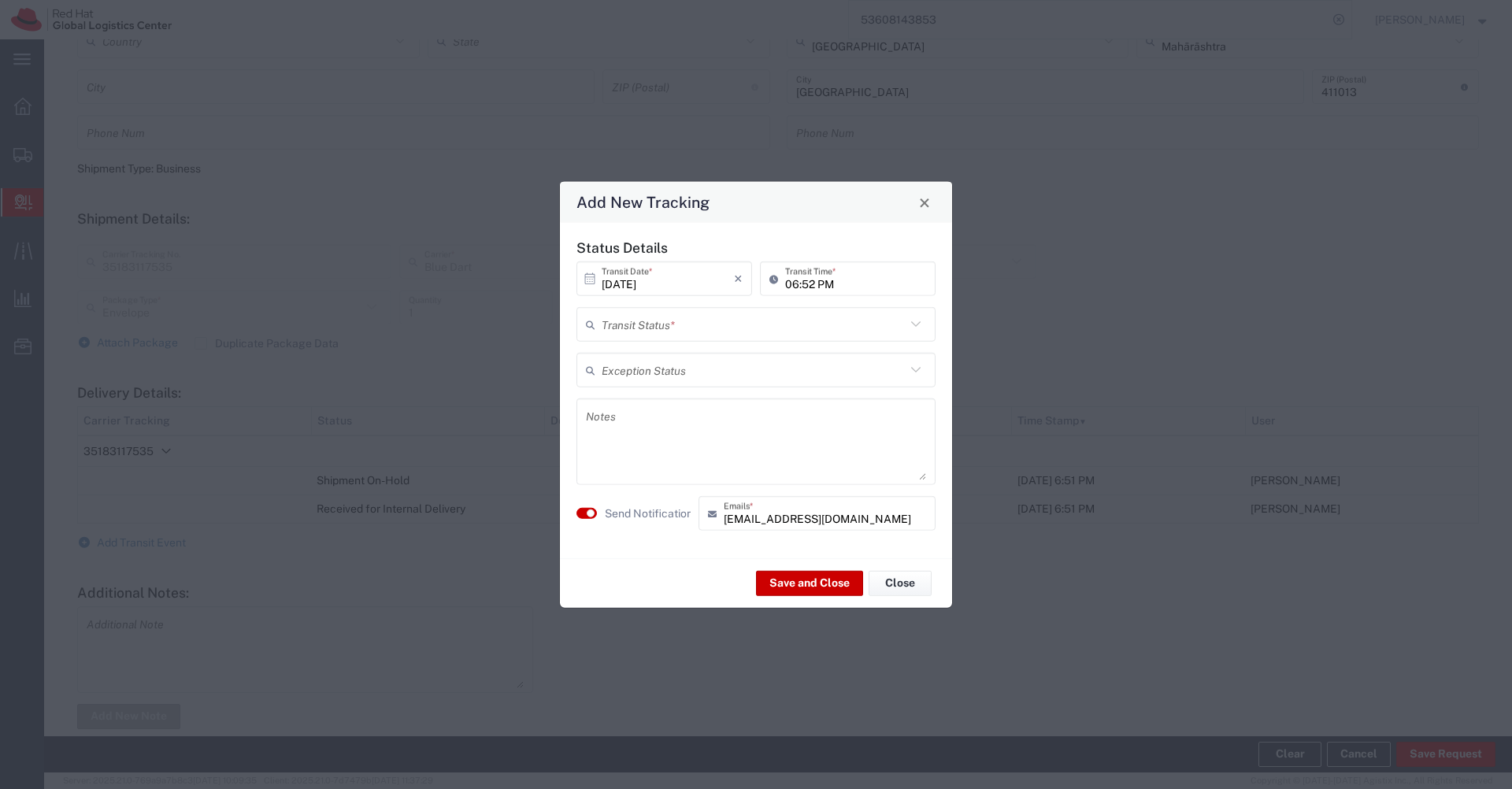
click at [679, 329] on input "text" at bounding box center [753, 324] width 304 height 27
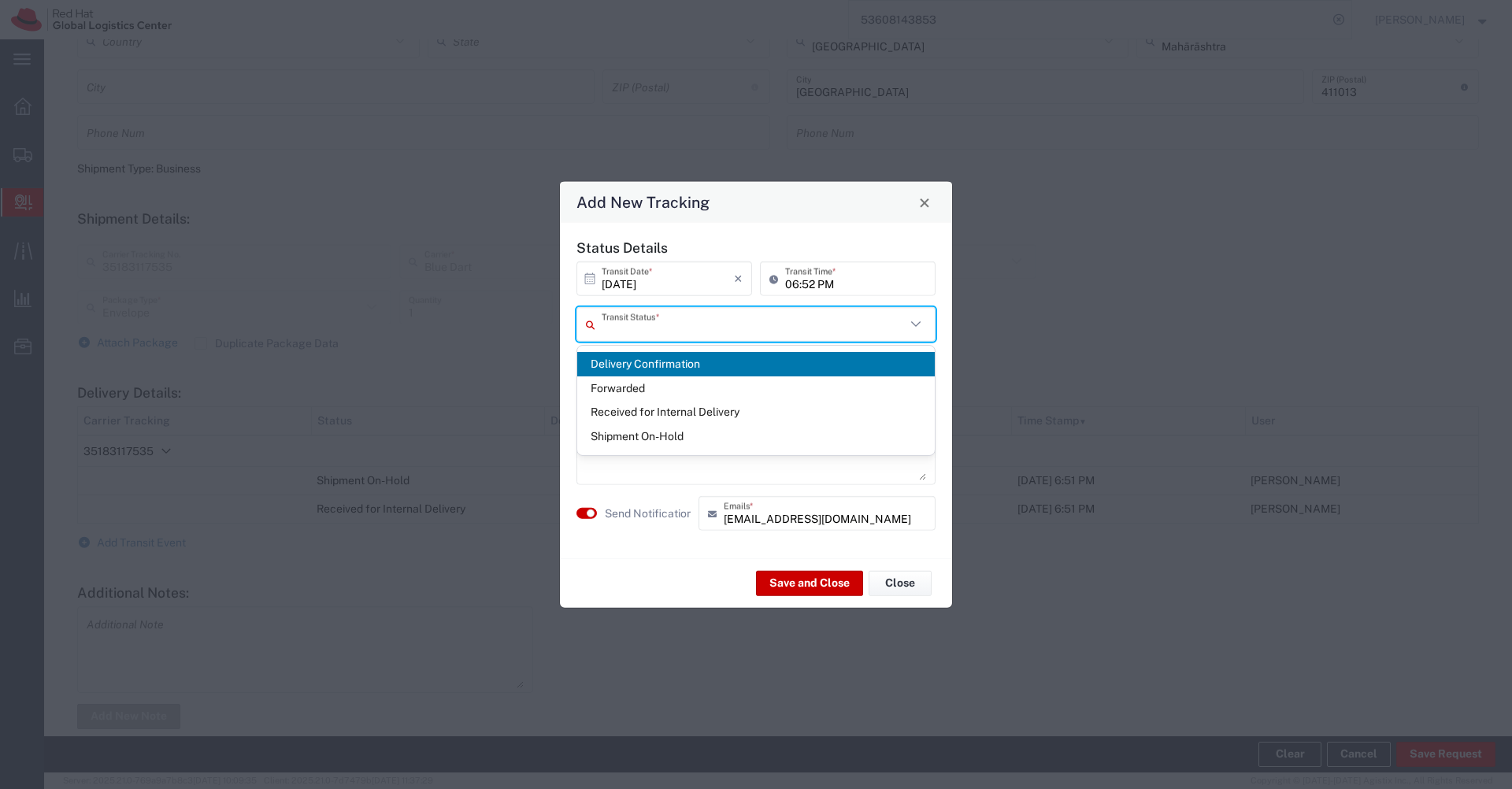
click at [643, 365] on span "Delivery Confirmation" at bounding box center [756, 364] width 358 height 25
type input "Delivery Confirmation"
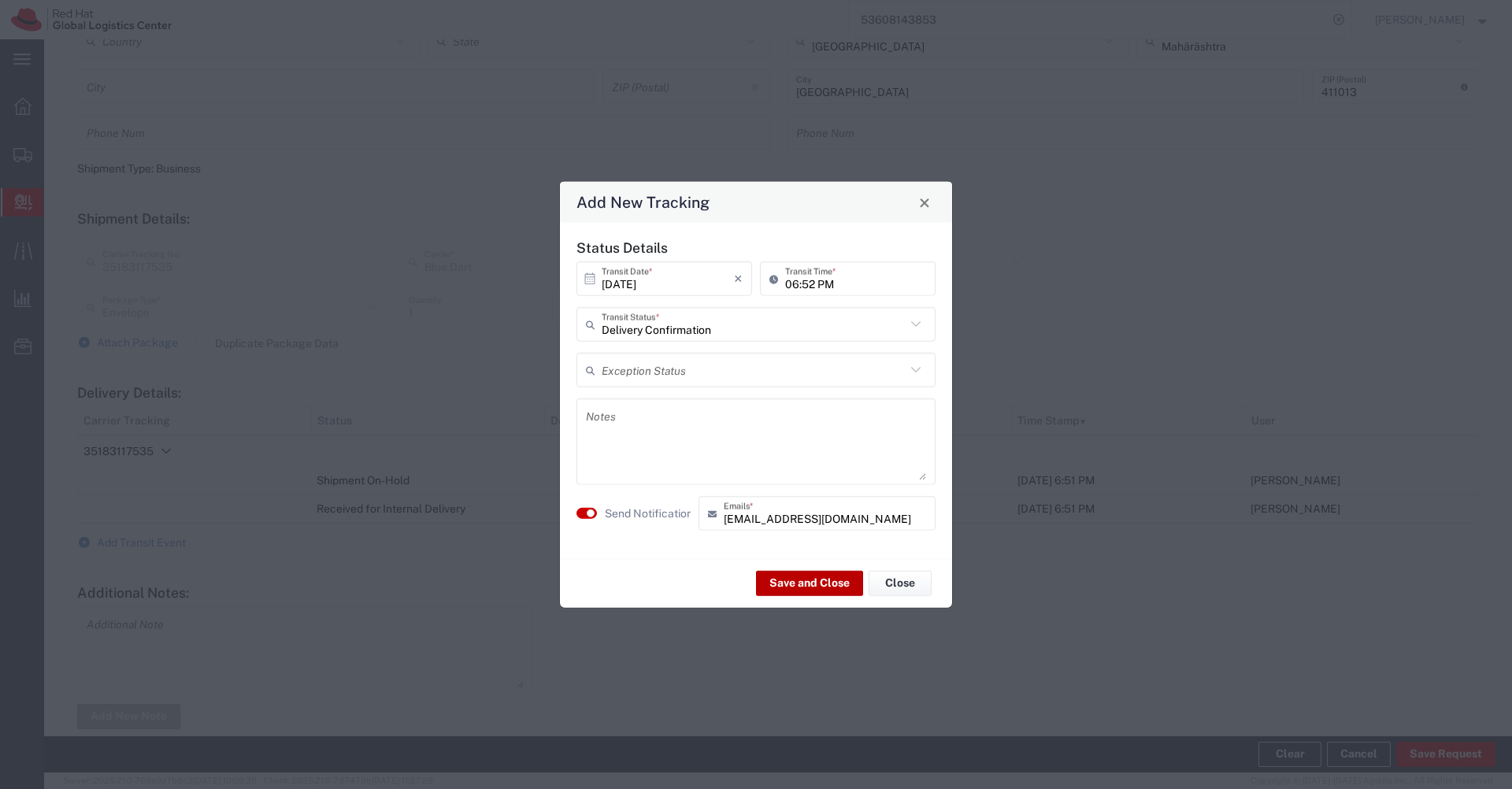
click at [826, 586] on button "Save and Close" at bounding box center [809, 582] width 107 height 25
